Goal: Information Seeking & Learning: Check status

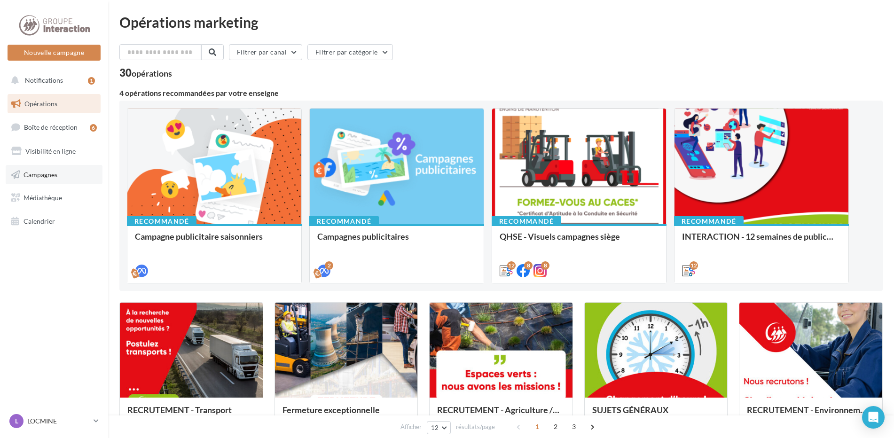
click at [54, 179] on link "Campagnes" at bounding box center [54, 175] width 97 height 20
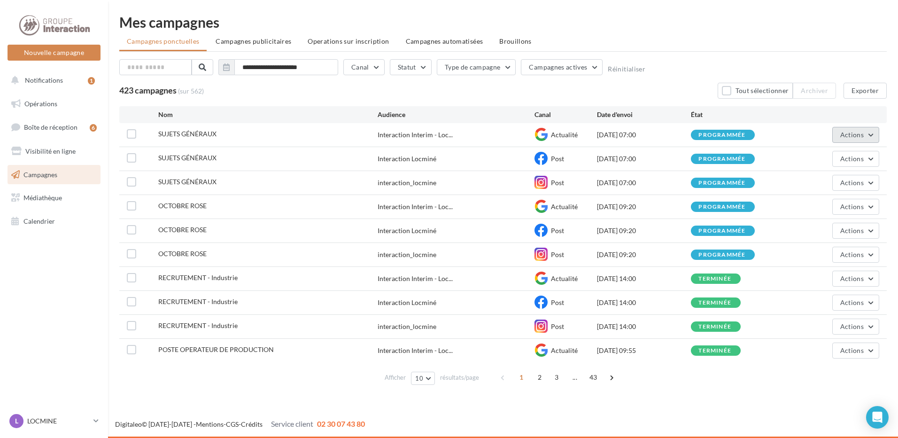
click at [846, 138] on span "Actions" at bounding box center [852, 135] width 23 height 8
click at [841, 159] on button "Voir les résultats" at bounding box center [833, 157] width 94 height 24
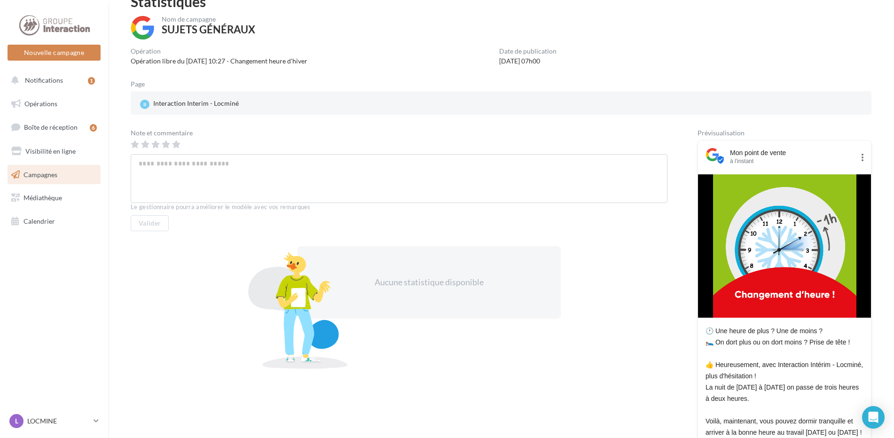
scroll to position [94, 0]
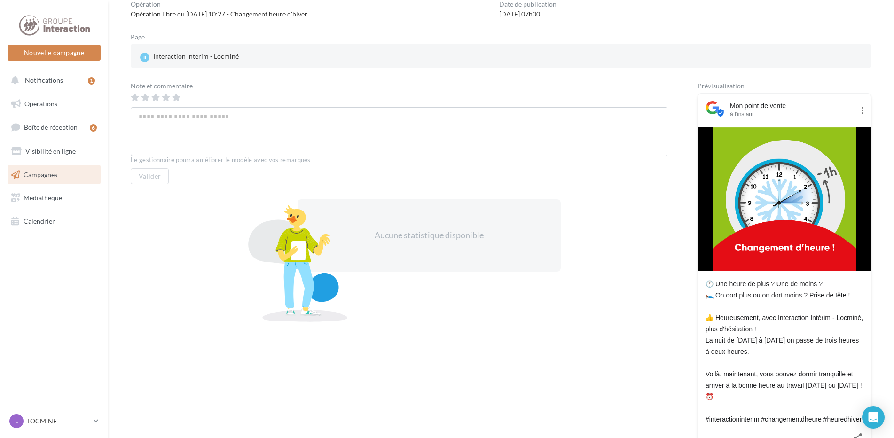
drag, startPoint x: 818, startPoint y: 260, endPoint x: 797, endPoint y: 287, distance: 34.8
click at [48, 131] on span "Boîte de réception" at bounding box center [51, 127] width 54 height 8
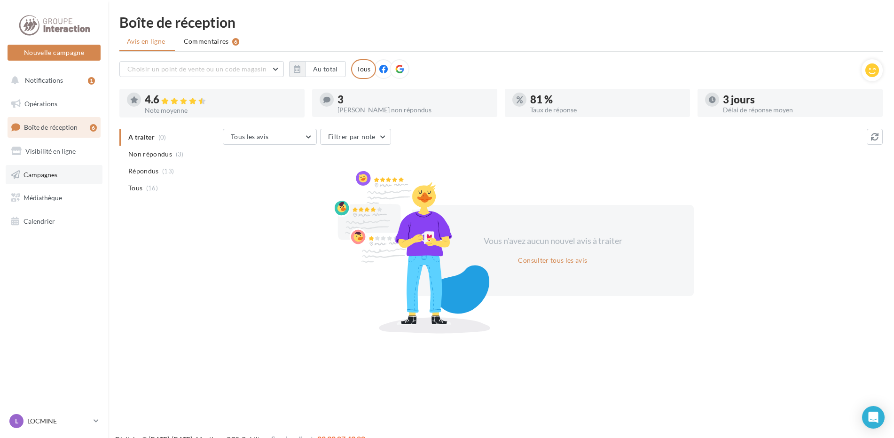
click at [41, 177] on span "Campagnes" at bounding box center [40, 174] width 34 height 8
